Goal: Task Accomplishment & Management: Manage account settings

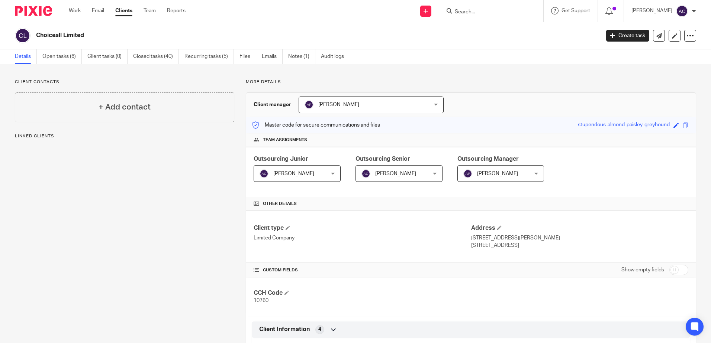
click at [58, 58] on link "Open tasks (6)" at bounding box center [61, 56] width 39 height 14
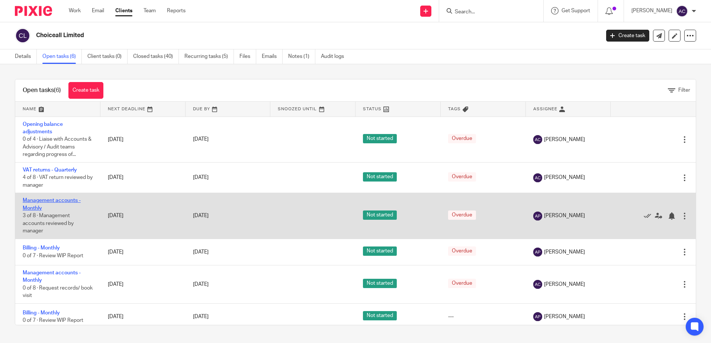
click at [60, 200] on link "Management accounts - Monthly" at bounding box center [52, 204] width 58 height 13
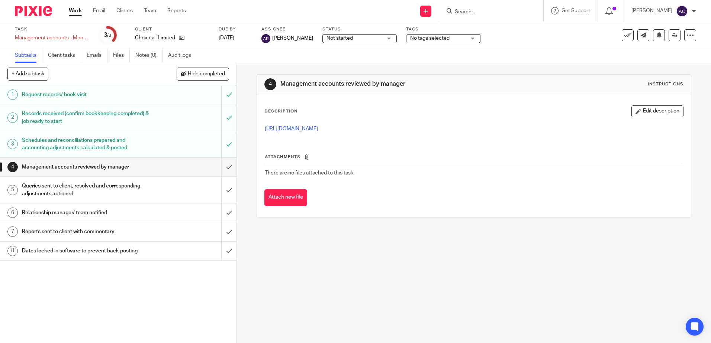
click at [158, 189] on div "Queries sent to client, resolved and corresponding adjustments actioned" at bounding box center [118, 190] width 192 height 19
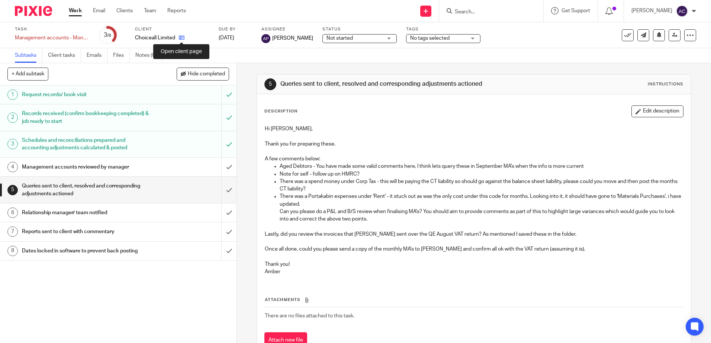
click at [182, 39] on icon at bounding box center [182, 38] width 6 height 6
